Goal: Information Seeking & Learning: Learn about a topic

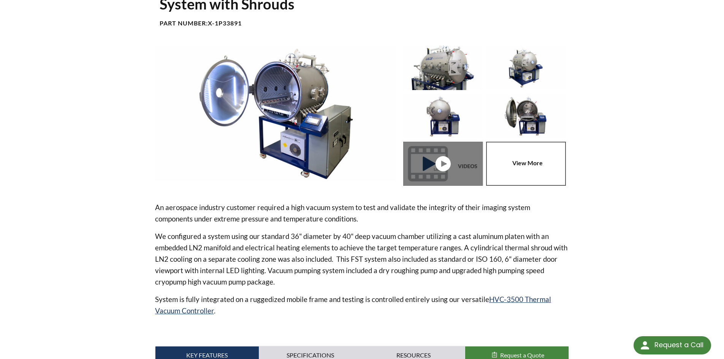
scroll to position [72, 0]
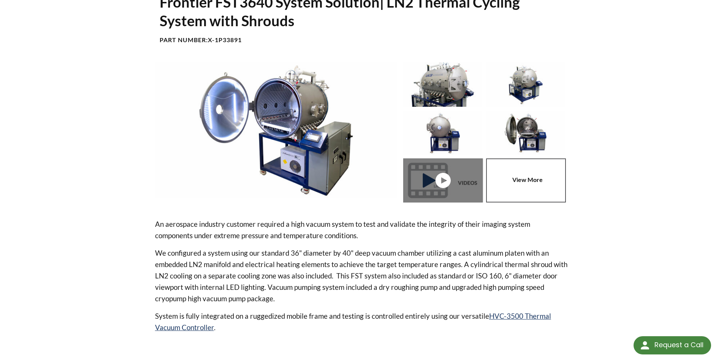
click at [454, 73] on img at bounding box center [442, 84] width 79 height 44
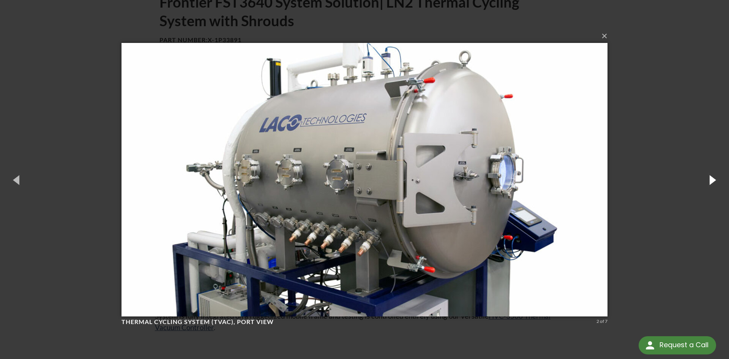
click at [710, 177] on button "button" at bounding box center [712, 180] width 34 height 42
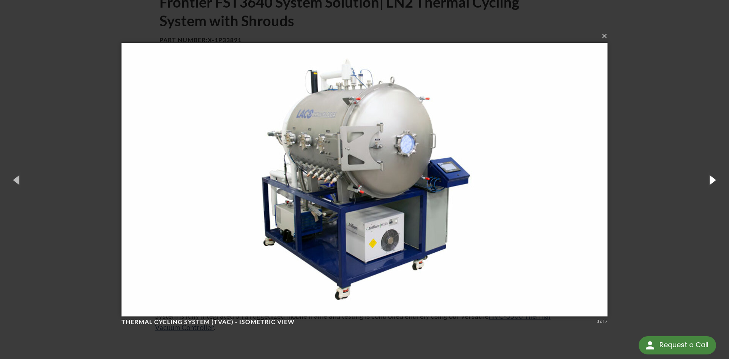
click at [710, 177] on button "button" at bounding box center [712, 180] width 34 height 42
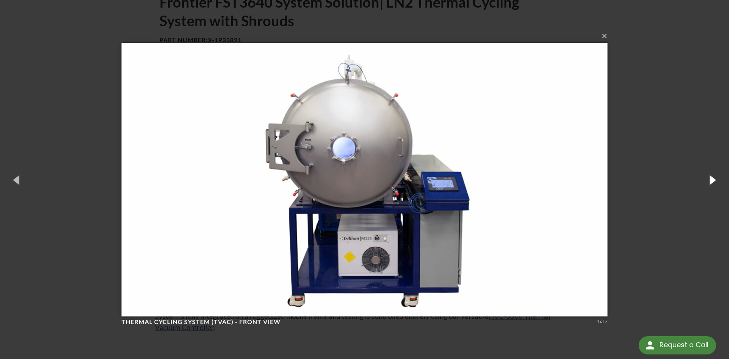
click at [710, 177] on button "button" at bounding box center [712, 180] width 34 height 42
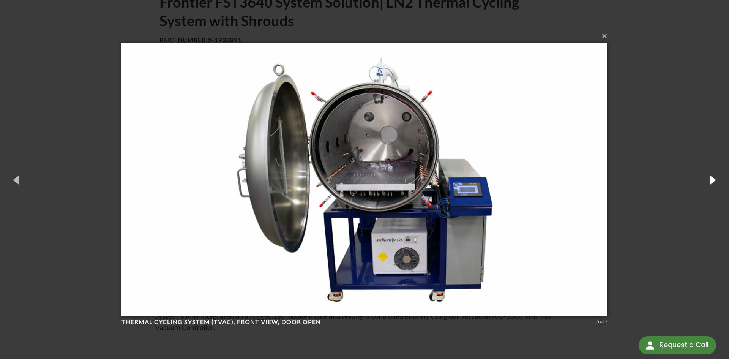
click at [710, 177] on button "button" at bounding box center [712, 180] width 34 height 42
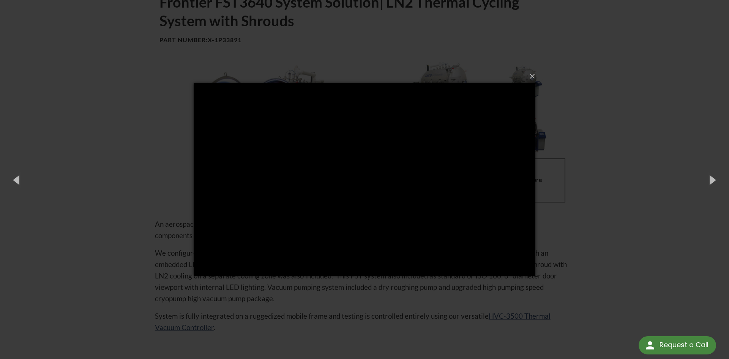
click at [642, 240] on div "× Loading..." at bounding box center [364, 179] width 729 height 359
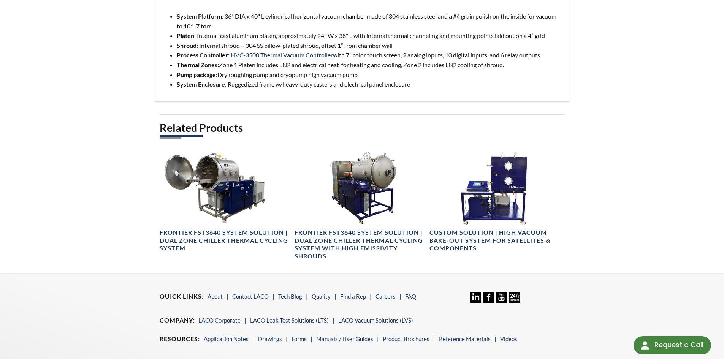
scroll to position [453, 0]
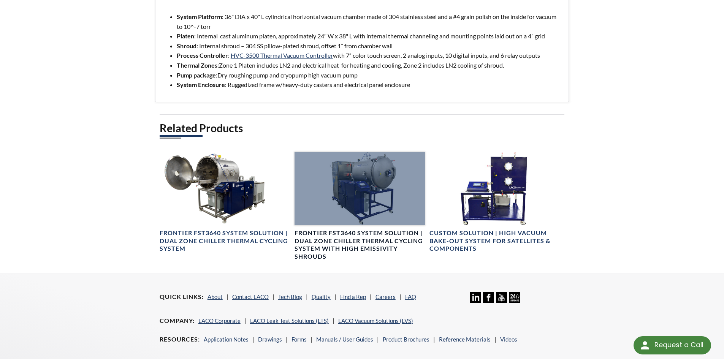
click at [365, 248] on h4 "Frontier FST3640 System Solution | Dual Zone Chiller Thermal Cycling System wit…" at bounding box center [359, 245] width 130 height 32
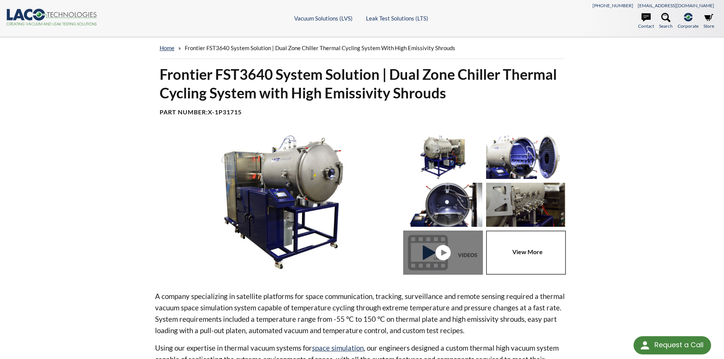
click at [521, 165] on img at bounding box center [525, 156] width 79 height 44
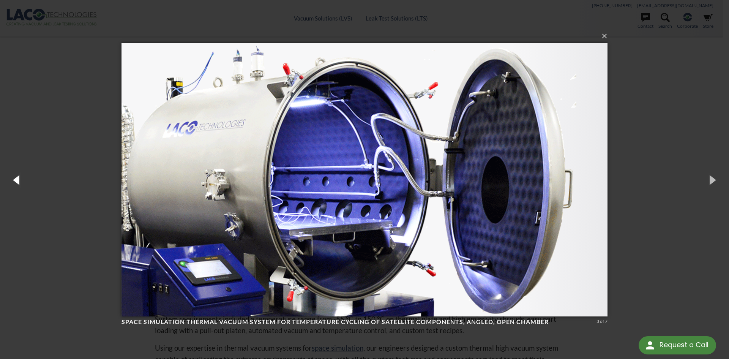
click at [18, 182] on button "button" at bounding box center [17, 180] width 34 height 42
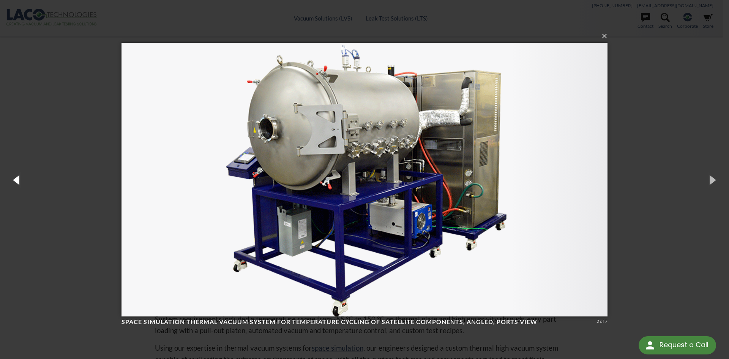
drag, startPoint x: 18, startPoint y: 182, endPoint x: 448, endPoint y: 119, distance: 435.0
click at [448, 119] on div "× Space simulation thermal vacuum system for temperature cycling of satellite c…" at bounding box center [364, 179] width 729 height 359
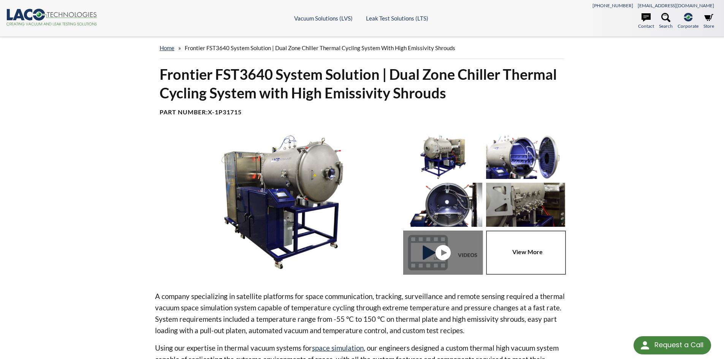
click at [439, 201] on img at bounding box center [442, 205] width 79 height 44
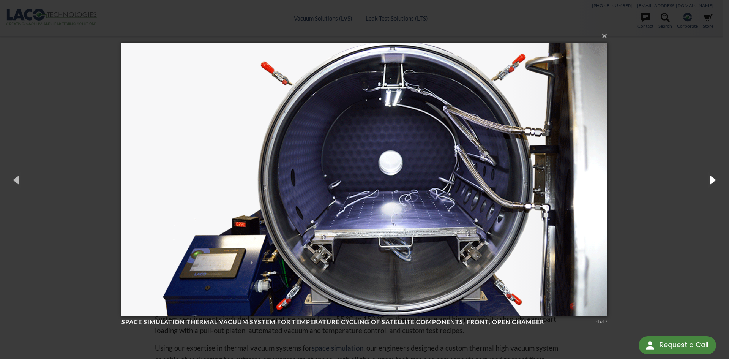
click at [714, 180] on button "button" at bounding box center [712, 180] width 34 height 42
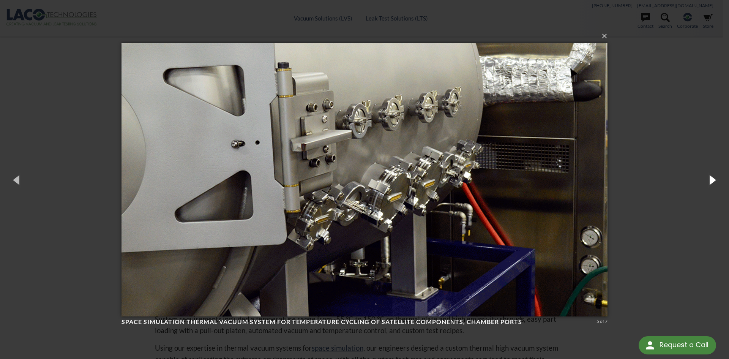
click at [714, 180] on button "button" at bounding box center [712, 180] width 34 height 42
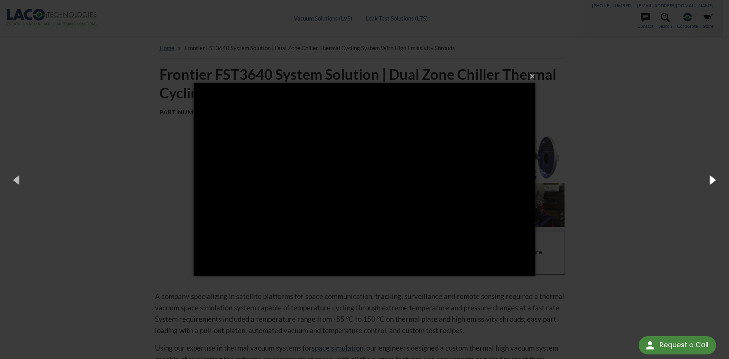
click at [714, 180] on button "button" at bounding box center [712, 180] width 34 height 42
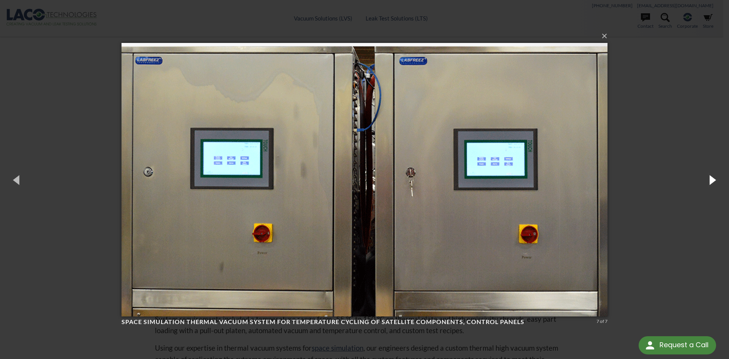
click at [714, 180] on button "button" at bounding box center [712, 180] width 34 height 42
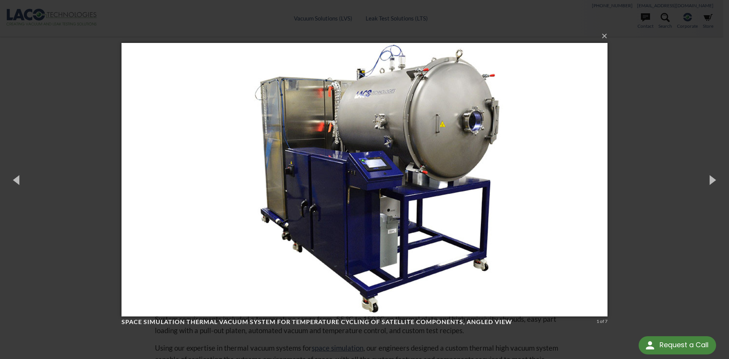
click at [651, 247] on div "× Space simulation thermal vacuum system for temperature cycling of satellite c…" at bounding box center [364, 179] width 729 height 359
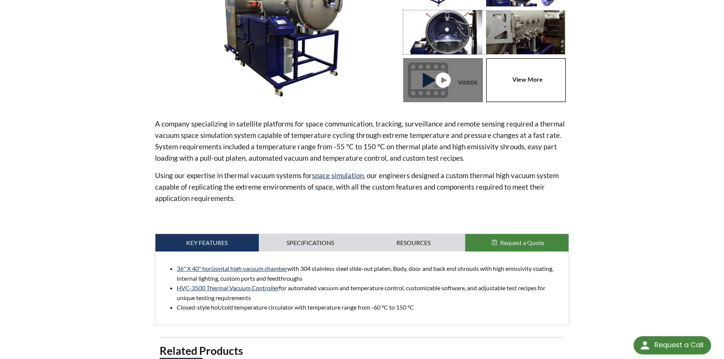
scroll to position [173, 0]
click at [309, 240] on link "Specifications" at bounding box center [310, 242] width 103 height 17
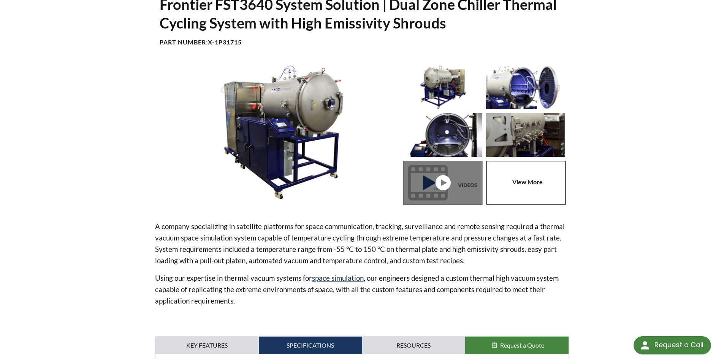
scroll to position [70, 0]
click at [444, 133] on img at bounding box center [442, 135] width 79 height 44
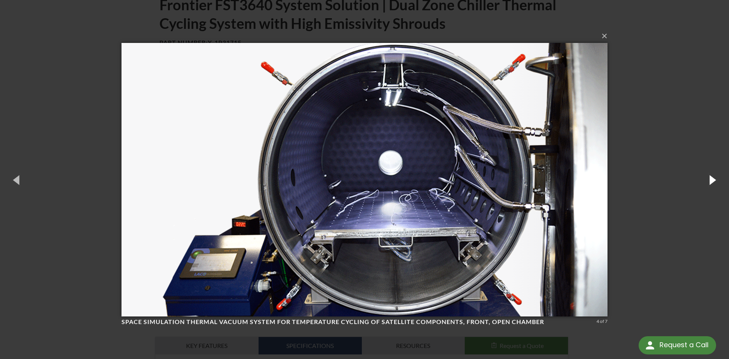
click at [711, 178] on button "button" at bounding box center [712, 180] width 34 height 42
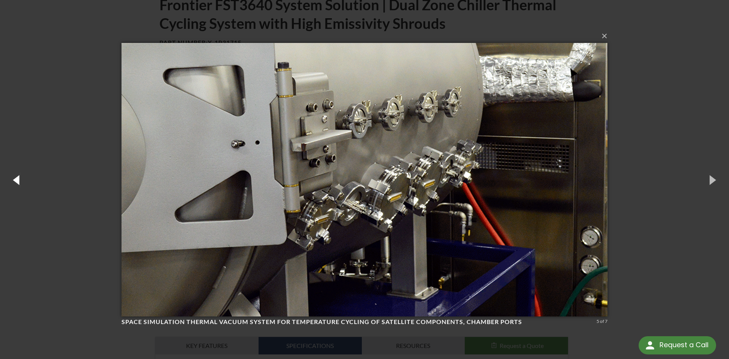
click at [21, 184] on button "button" at bounding box center [17, 180] width 34 height 42
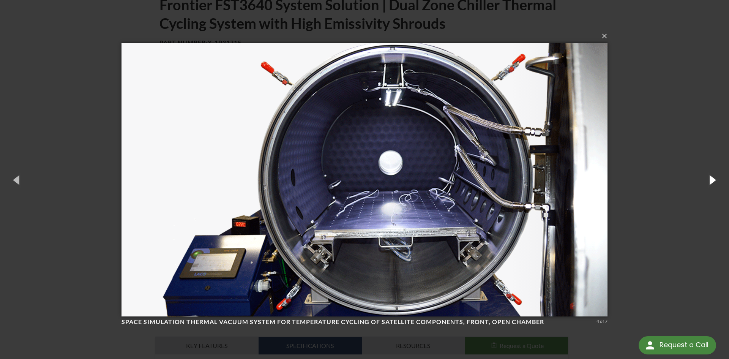
click at [711, 177] on button "button" at bounding box center [712, 180] width 34 height 42
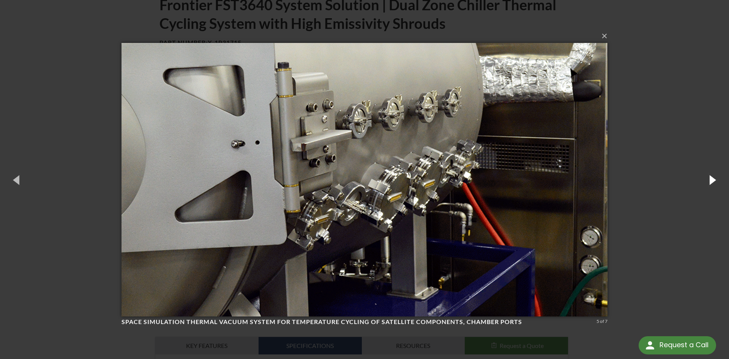
click at [711, 177] on button "button" at bounding box center [712, 180] width 34 height 42
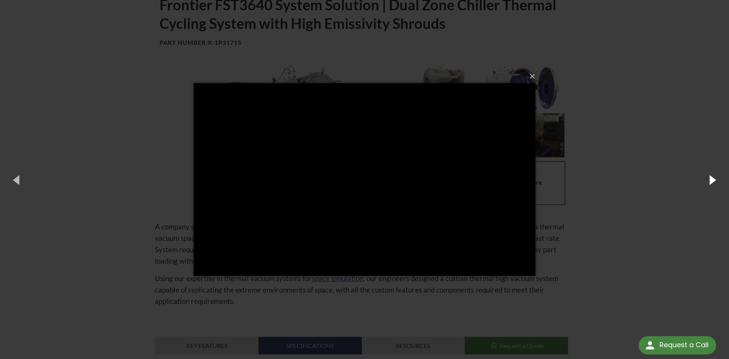
click at [711, 177] on button "button" at bounding box center [712, 180] width 34 height 42
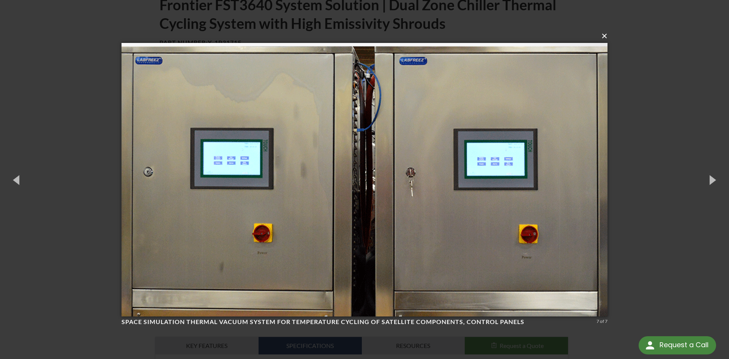
click at [603, 37] on button "×" at bounding box center [367, 36] width 486 height 17
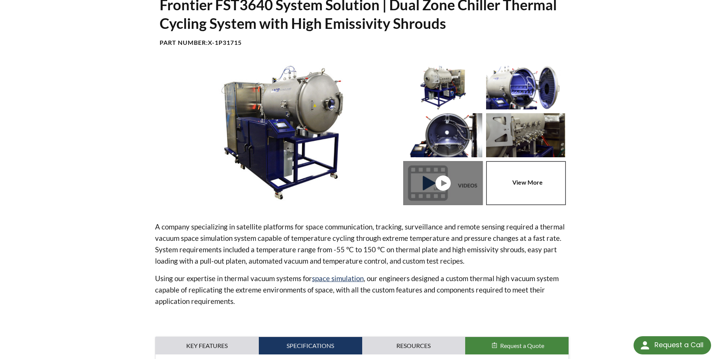
click at [520, 96] on img at bounding box center [525, 87] width 79 height 44
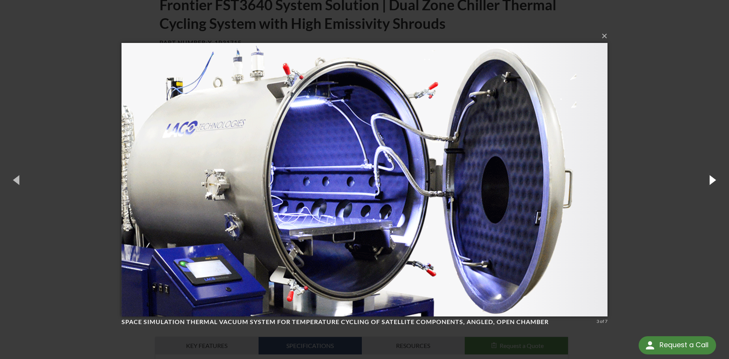
click at [713, 180] on button "button" at bounding box center [712, 180] width 34 height 42
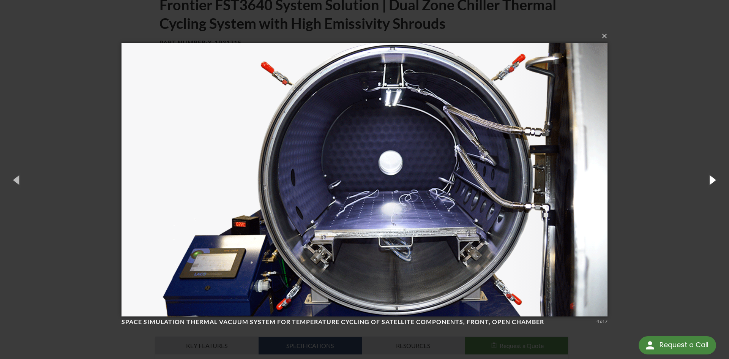
click at [713, 180] on button "button" at bounding box center [712, 180] width 34 height 42
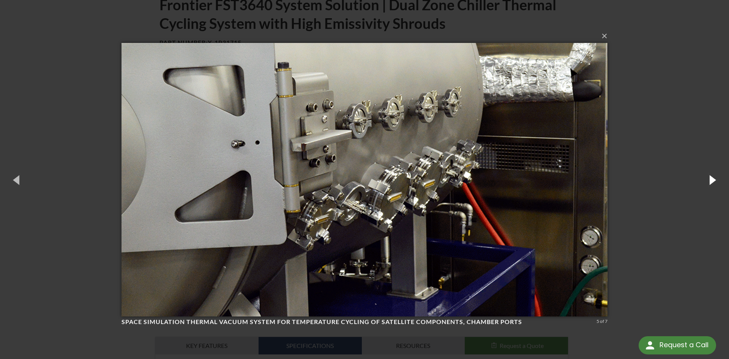
click at [713, 180] on button "button" at bounding box center [712, 180] width 34 height 42
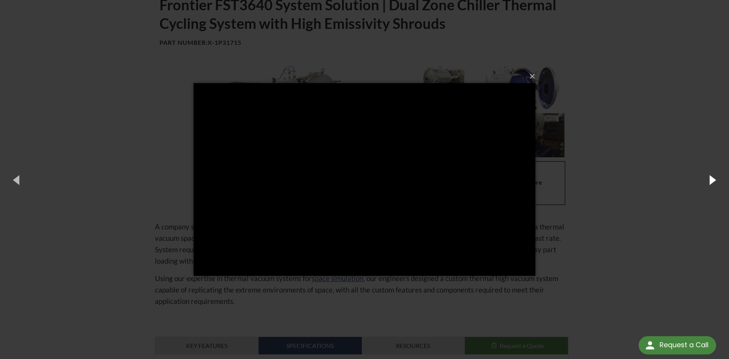
click at [713, 180] on button "button" at bounding box center [712, 180] width 34 height 42
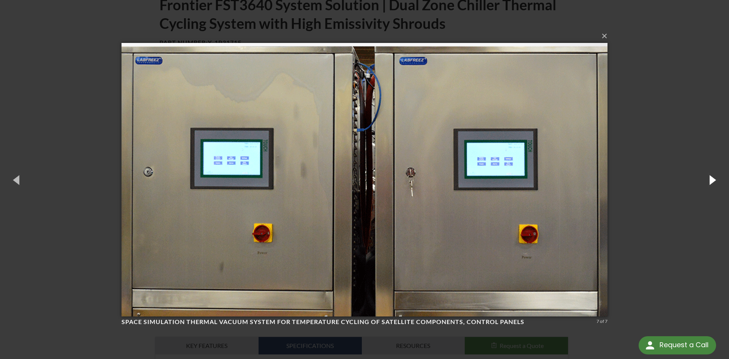
click at [713, 180] on button "button" at bounding box center [712, 180] width 34 height 42
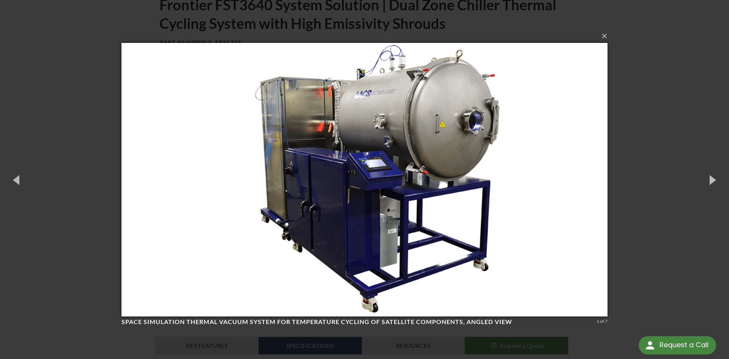
click at [671, 225] on div "× Space simulation thermal vacuum system for temperature cycling of satellite c…" at bounding box center [364, 179] width 729 height 359
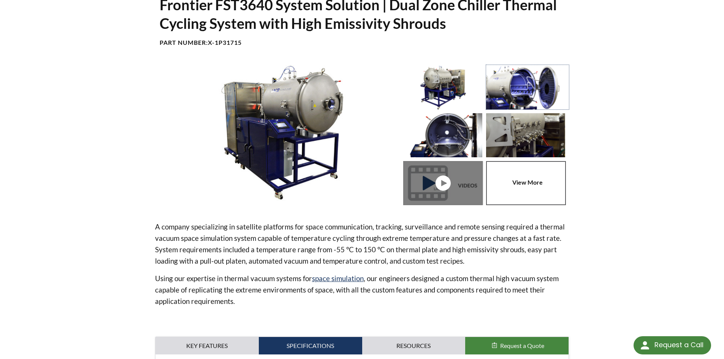
scroll to position [0, 0]
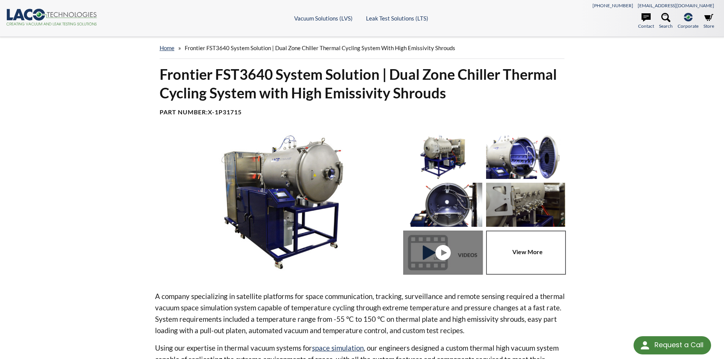
click at [259, 51] on span "Frontier FST3640 System Solution | Dual Zone Chiller Thermal Cycling System wit…" at bounding box center [320, 47] width 270 height 7
click at [172, 48] on link "home" at bounding box center [167, 47] width 15 height 7
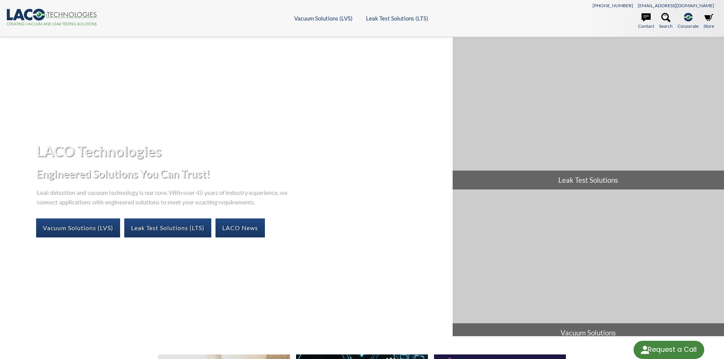
select select "Language Translate Widget"
click at [112, 226] on link "Vacuum Solutions (LVS)" at bounding box center [78, 227] width 84 height 19
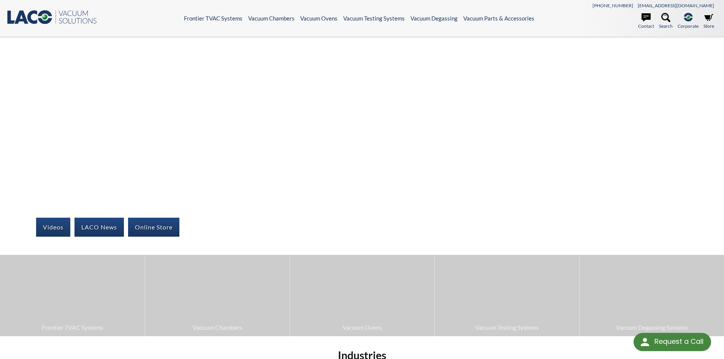
select select "Language Translate Widget"
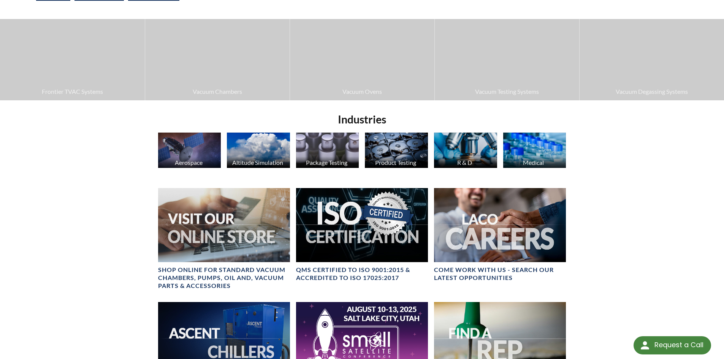
scroll to position [242, 0]
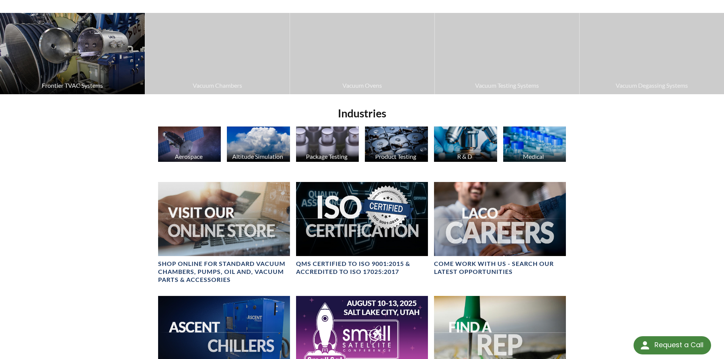
click at [68, 84] on span "Frontier TVAC Systems" at bounding box center [72, 86] width 137 height 10
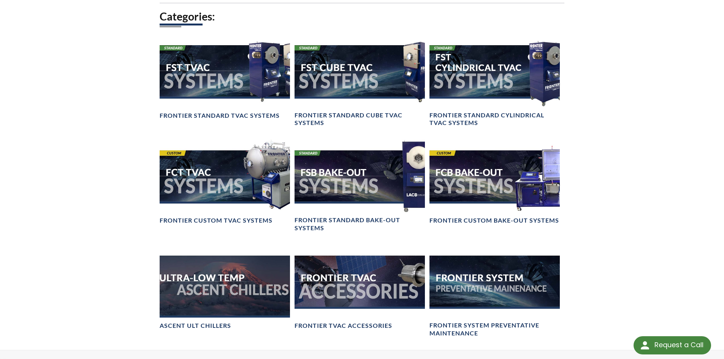
scroll to position [560, 0]
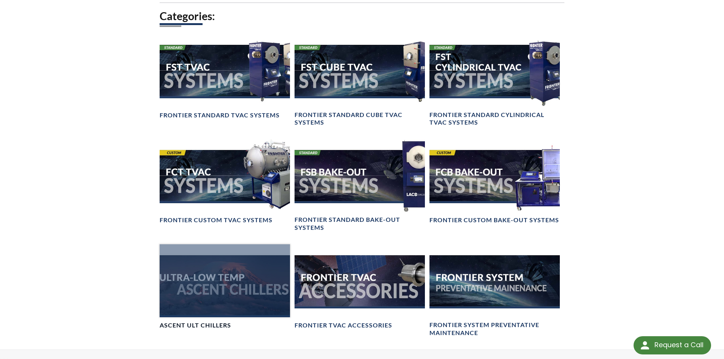
click at [235, 316] on div at bounding box center [225, 280] width 130 height 73
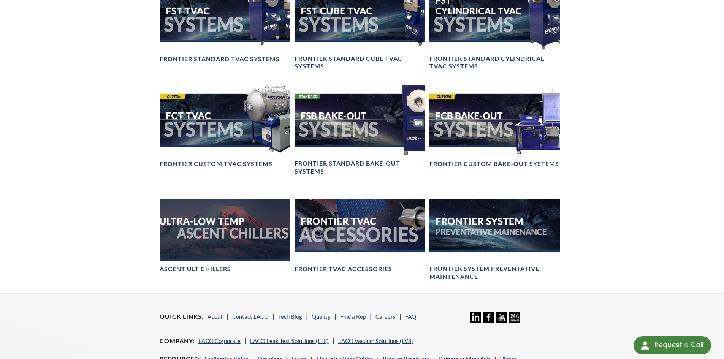
scroll to position [617, 0]
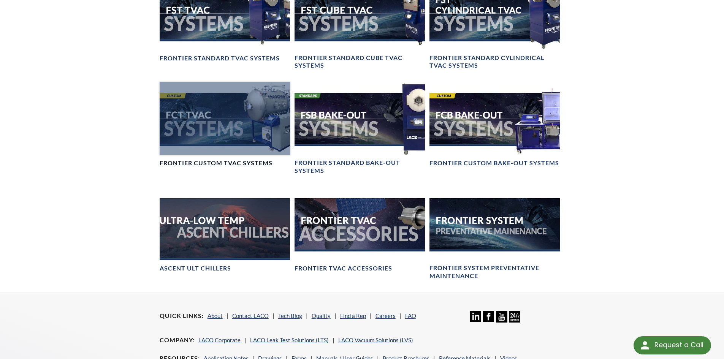
click at [209, 135] on div at bounding box center [225, 118] width 130 height 73
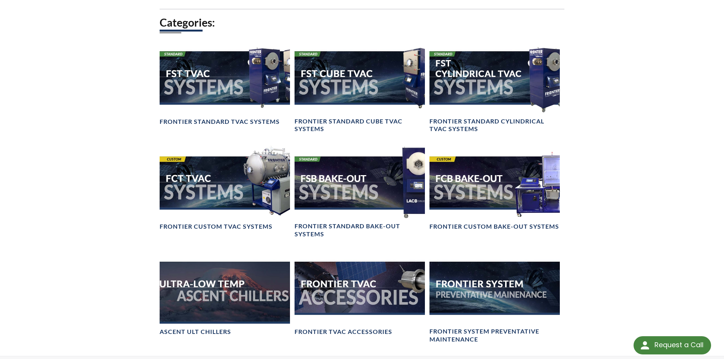
scroll to position [543, 0]
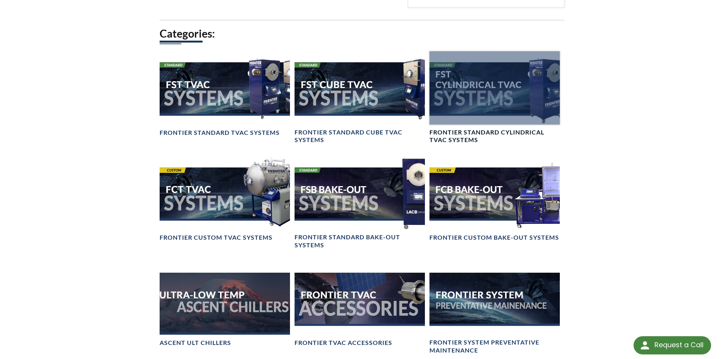
click at [481, 142] on h4 "Frontier Standard Cylindrical TVAC Systems" at bounding box center [494, 136] width 130 height 16
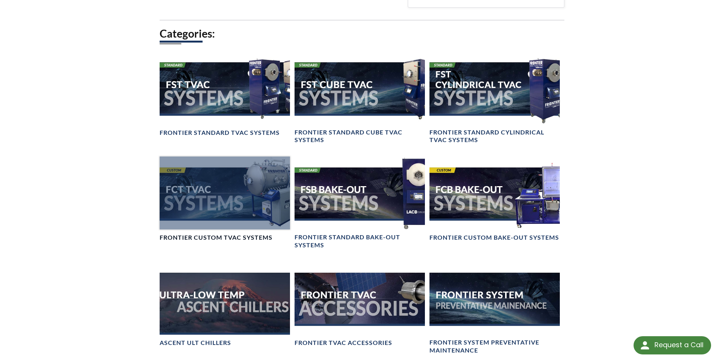
click at [182, 202] on div at bounding box center [225, 192] width 130 height 73
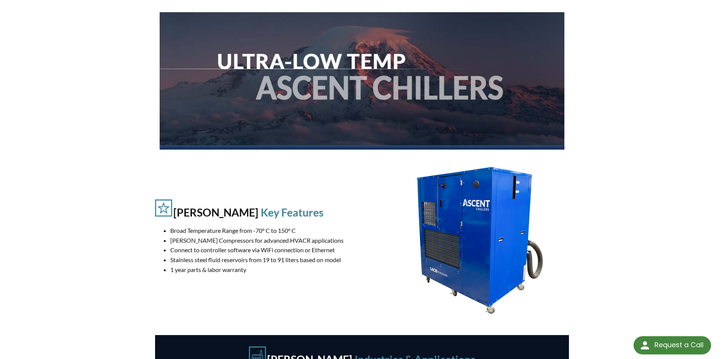
scroll to position [102, 0]
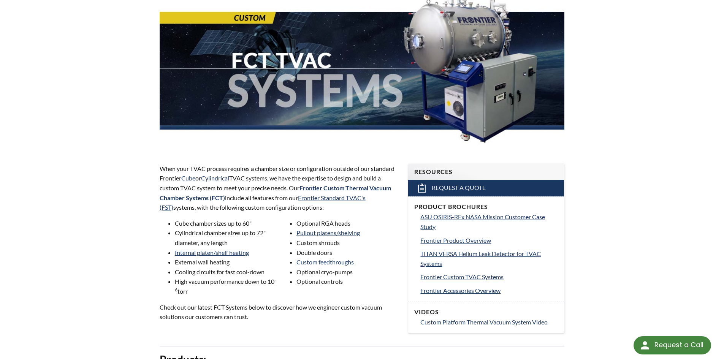
scroll to position [103, 0]
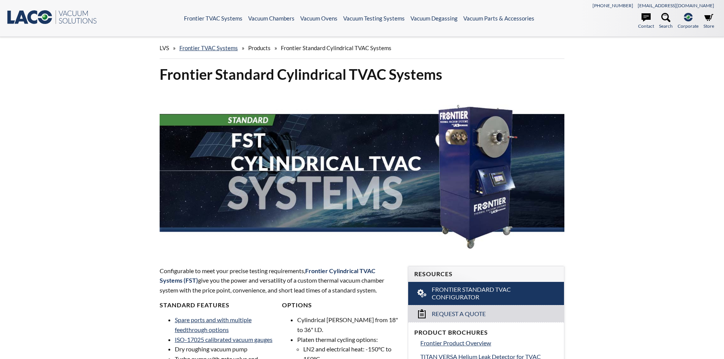
select select "Language Translate Widget"
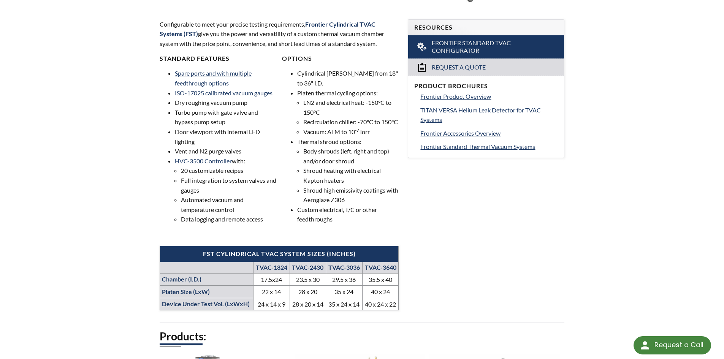
scroll to position [252, 0]
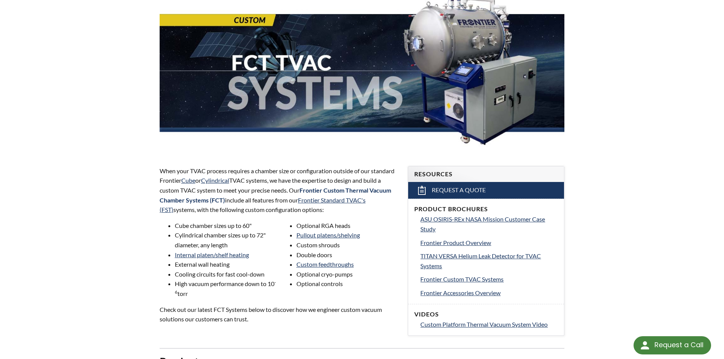
scroll to position [101, 0]
